Goal: Navigation & Orientation: Find specific page/section

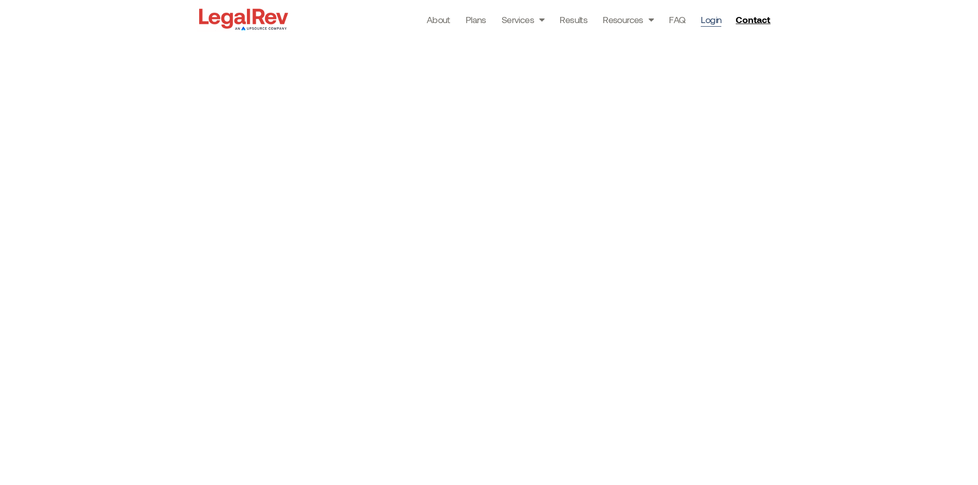
click at [159, 148] on div at bounding box center [489, 303] width 978 height 528
click at [810, 173] on div at bounding box center [489, 303] width 978 height 528
click at [92, 134] on div at bounding box center [489, 303] width 978 height 528
click at [872, 220] on div at bounding box center [489, 303] width 978 height 528
click at [866, 214] on div at bounding box center [489, 303] width 978 height 528
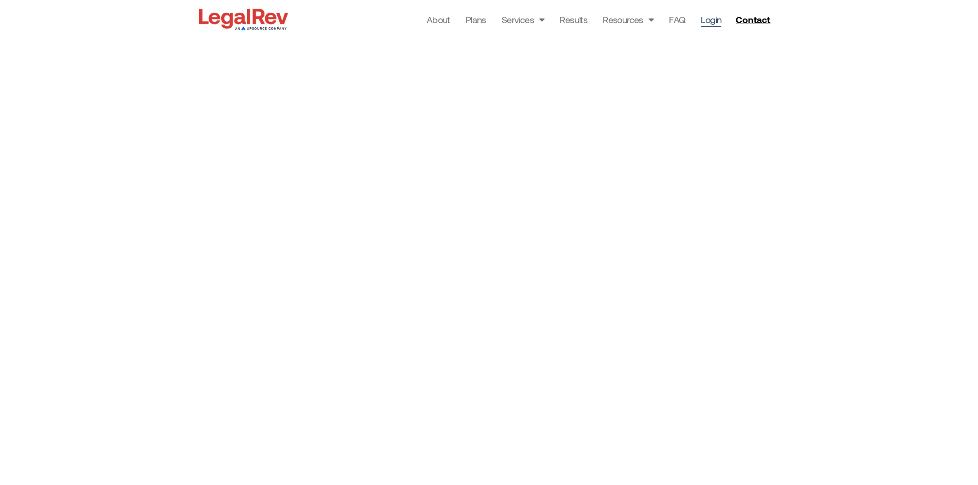
click at [812, 224] on div at bounding box center [489, 303] width 978 height 528
click at [803, 232] on div at bounding box center [489, 303] width 978 height 528
click at [806, 235] on div at bounding box center [489, 303] width 978 height 528
click at [579, 23] on link "Results" at bounding box center [574, 19] width 28 height 14
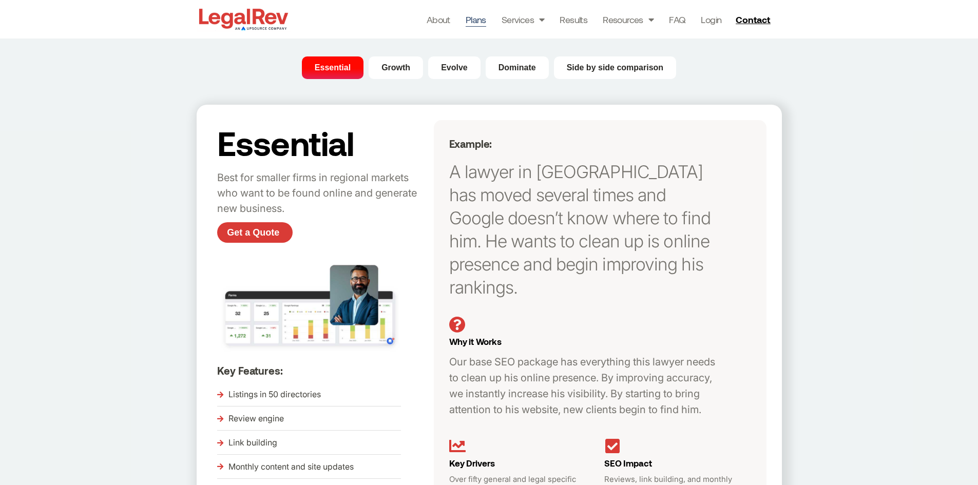
scroll to position [79, 0]
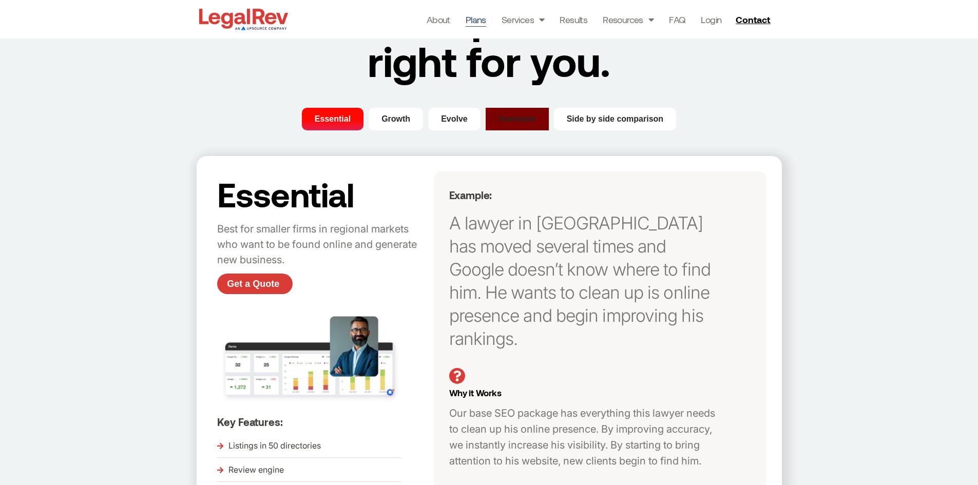
click at [520, 117] on span "Dominate" at bounding box center [517, 119] width 37 height 12
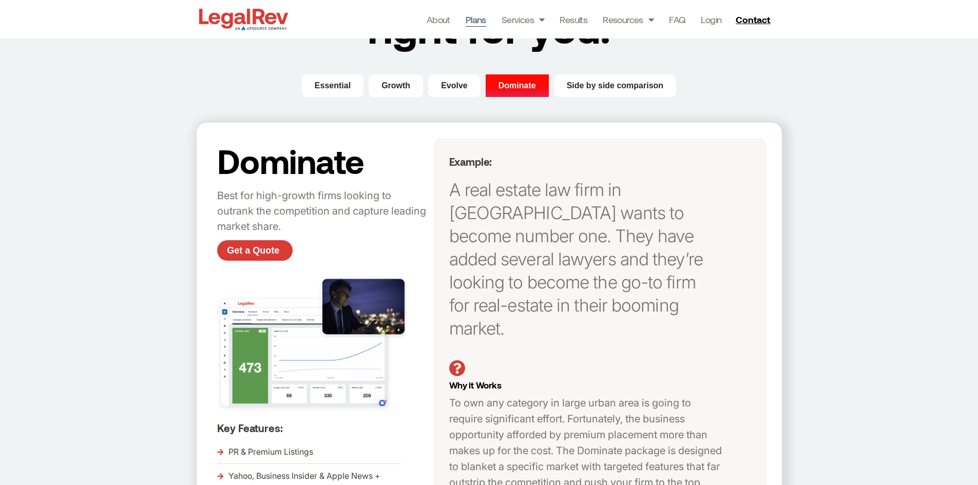
scroll to position [130, 0]
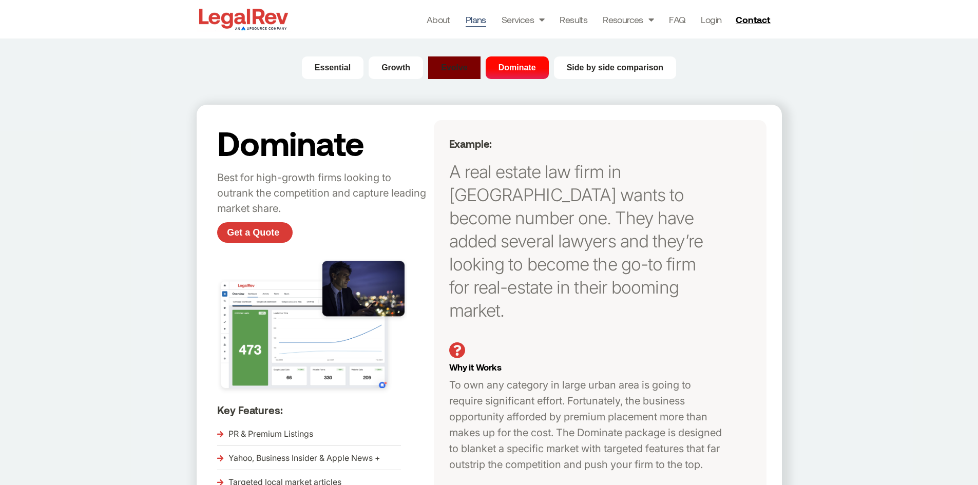
click at [430, 67] on button "Evolve" at bounding box center [454, 67] width 52 height 23
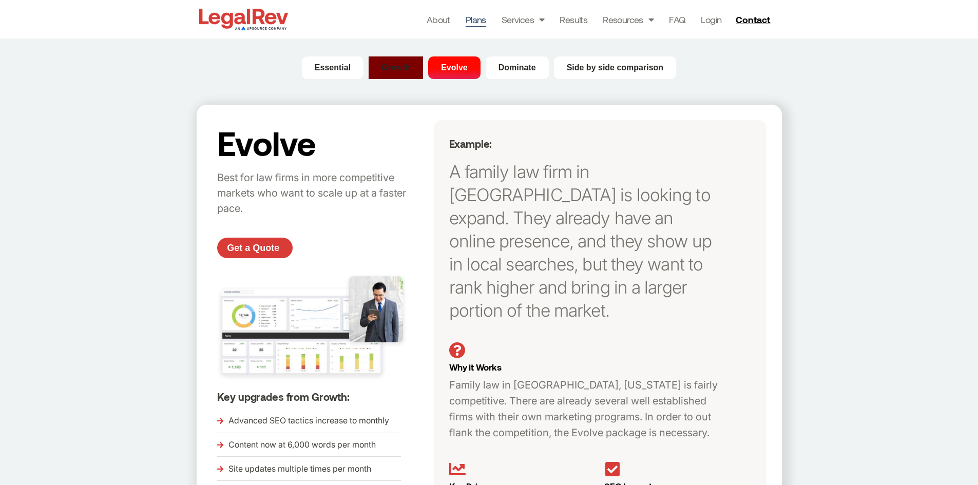
click at [386, 71] on span "Growth" at bounding box center [396, 68] width 29 height 12
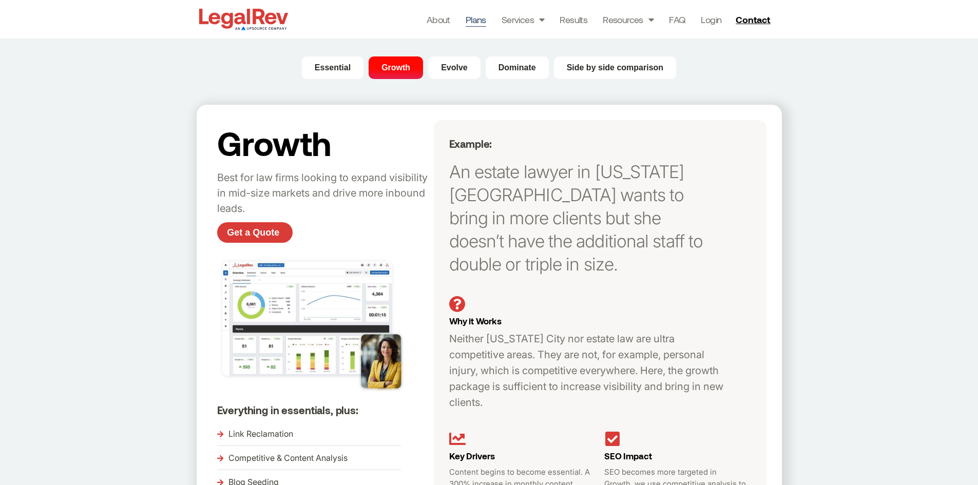
click at [189, 175] on div "Essential Growth Evolve Dominate Side by side comparison Essential Best for sma…" at bounding box center [489, 340] width 978 height 568
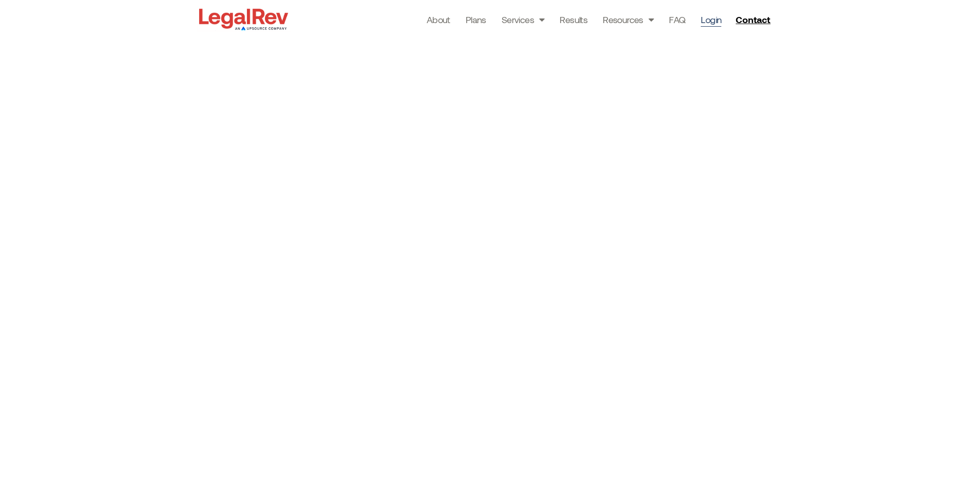
click at [867, 268] on div at bounding box center [489, 303] width 978 height 528
